Goal: Information Seeking & Learning: Learn about a topic

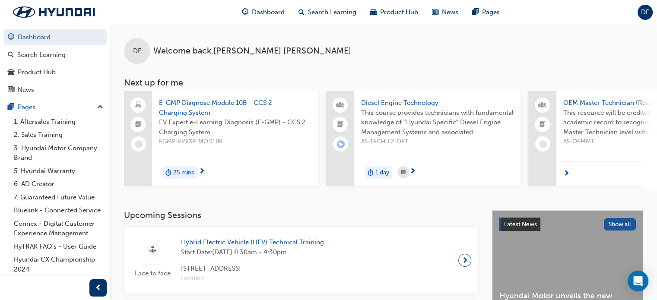
click at [263, 101] on span "E-GMP Diagnose Module 10B - CCS 2 Charging System" at bounding box center [235, 107] width 152 height 19
click at [271, 13] on span "Dashboard" at bounding box center [268, 12] width 33 height 10
click at [222, 103] on span "E-GMP Diagnose Module 10B - CCS 2 Charging System" at bounding box center [235, 107] width 152 height 19
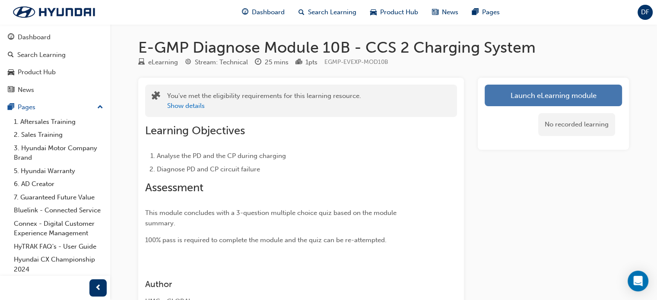
click at [546, 105] on link "Launch eLearning module" at bounding box center [553, 96] width 137 height 22
